Goal: Task Accomplishment & Management: Complete application form

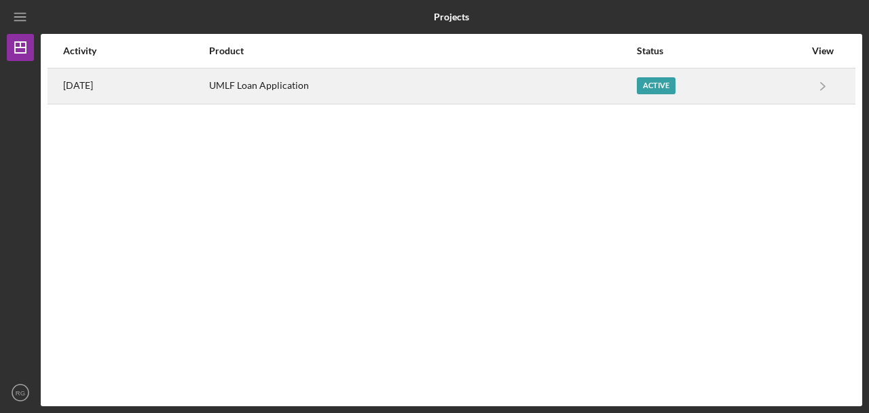
click at [668, 82] on div "Active" at bounding box center [656, 85] width 39 height 17
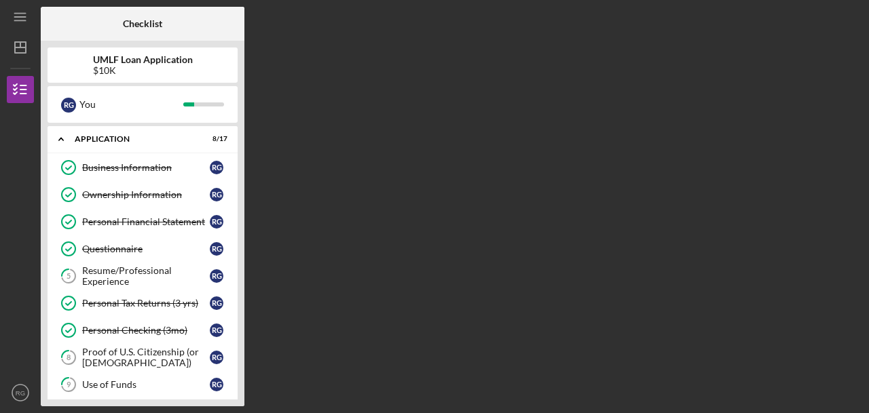
click at [233, 197] on div "Business Information Business Information R G Ownership Information Ownership I…" at bounding box center [143, 388] width 190 height 468
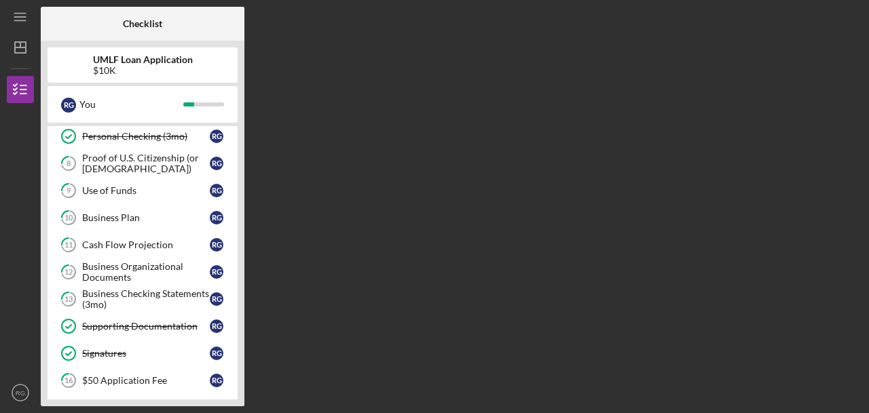
scroll to position [217, 0]
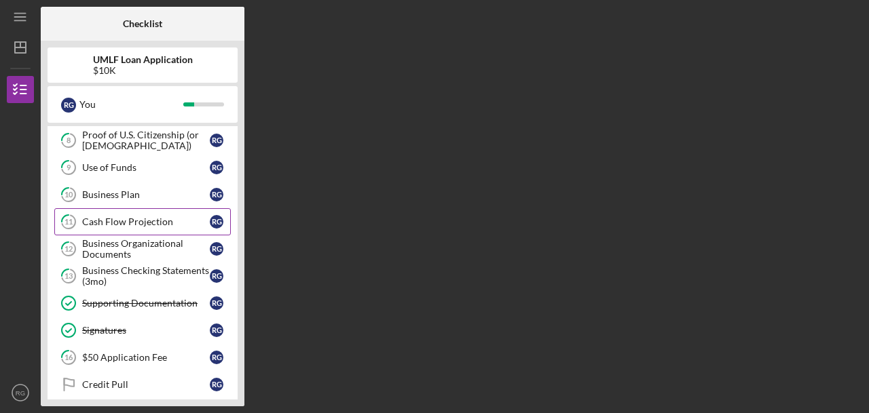
click at [184, 226] on link "11 Cash Flow Projection R G" at bounding box center [142, 221] width 176 height 27
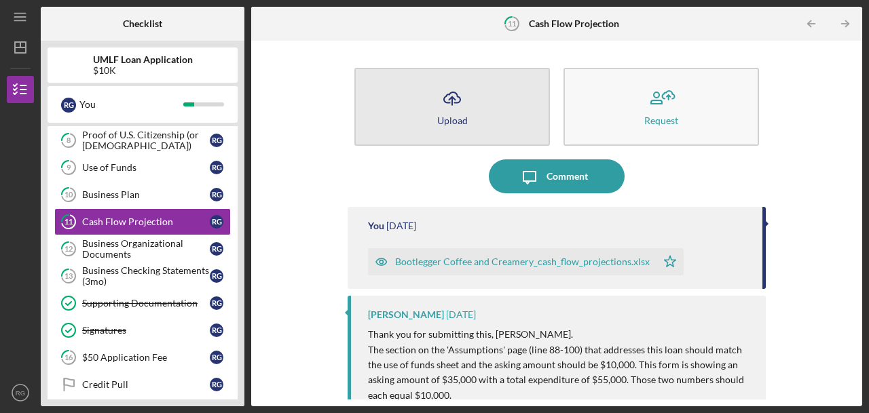
click at [459, 109] on icon "Icon/Upload" at bounding box center [452, 98] width 34 height 34
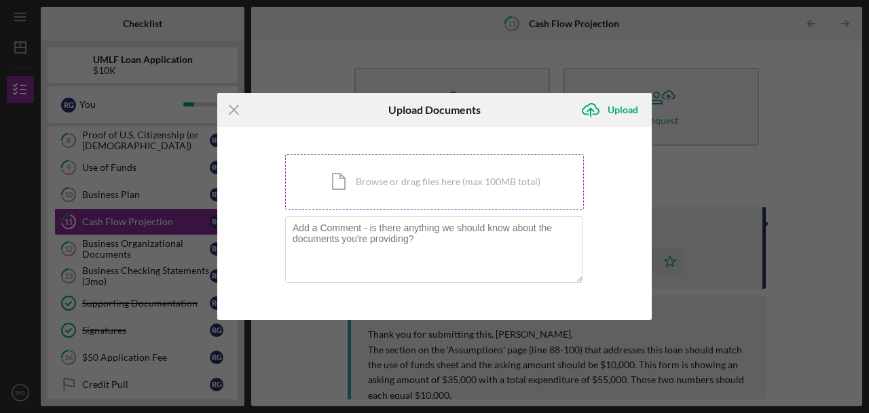
click at [417, 196] on div "Icon/Document Browse or drag files here (max 100MB total) Tap to choose files o…" at bounding box center [434, 182] width 299 height 56
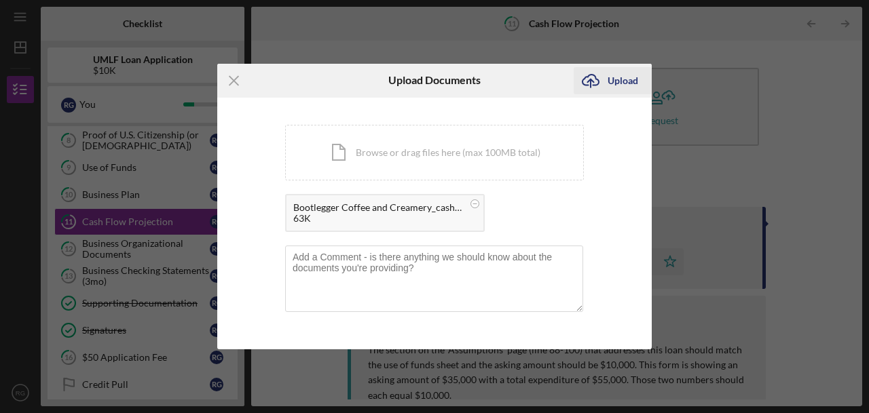
click at [612, 84] on div "Upload" at bounding box center [622, 80] width 31 height 27
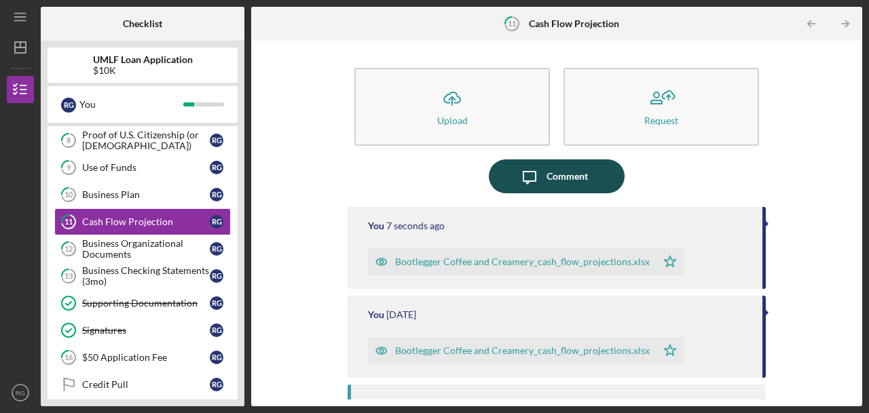
click at [565, 179] on div "Comment" at bounding box center [566, 176] width 41 height 34
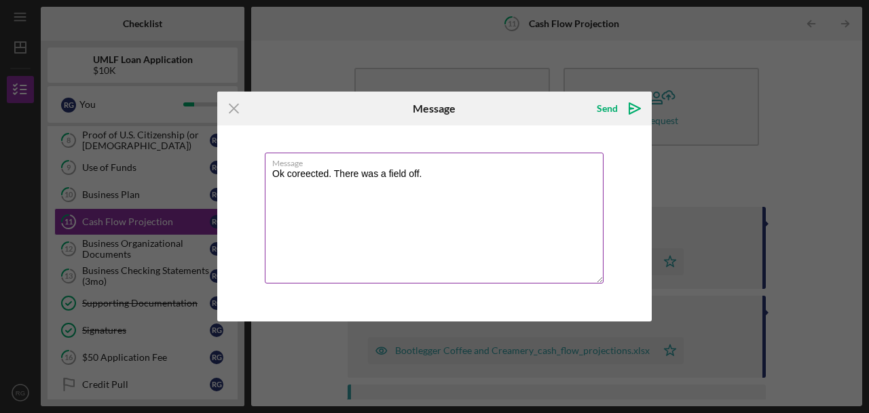
click at [306, 176] on textarea "Ok coreected. There was a field off." at bounding box center [434, 218] width 339 height 131
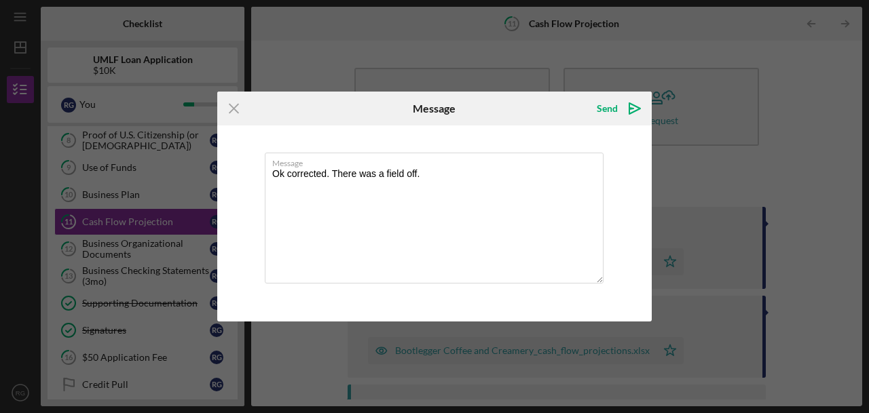
drag, startPoint x: 437, startPoint y: 172, endPoint x: 255, endPoint y: 177, distance: 182.0
click at [255, 177] on div "Message Ok corrected. There was a field off." at bounding box center [434, 223] width 434 height 195
type textarea "Ok corrected. There was a field off."
drag, startPoint x: 613, startPoint y: 100, endPoint x: 559, endPoint y: 115, distance: 56.1
click at [559, 115] on div "Send Icon/icon-invite-send" at bounding box center [579, 109] width 145 height 34
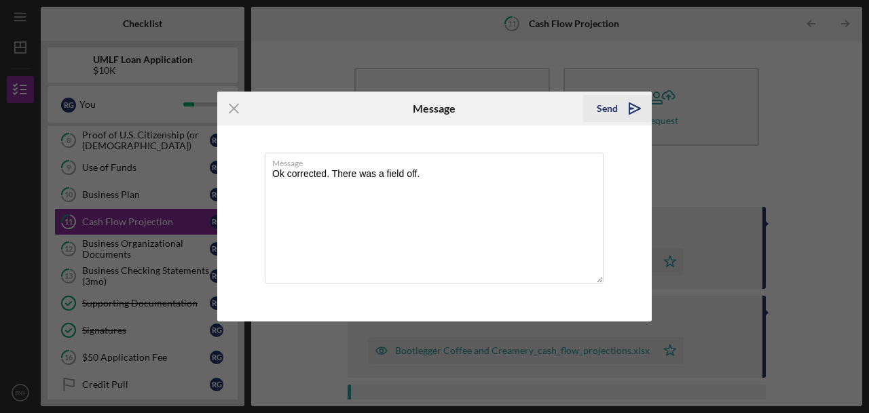
click at [633, 117] on icon "Icon/icon-invite-send" at bounding box center [635, 109] width 34 height 34
